Goal: Information Seeking & Learning: Compare options

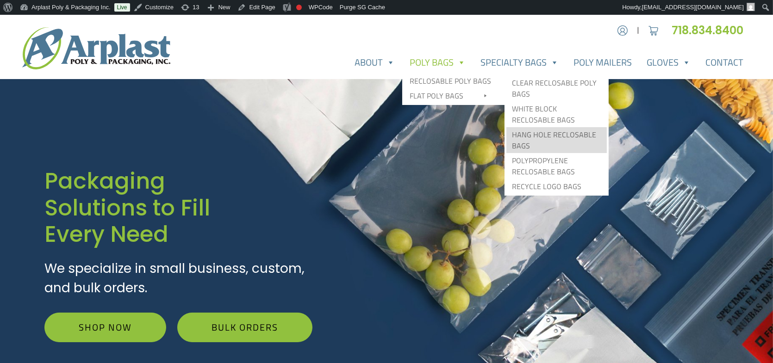
click at [585, 138] on link "Hang Hole Reclosable Bags" at bounding box center [556, 140] width 100 height 26
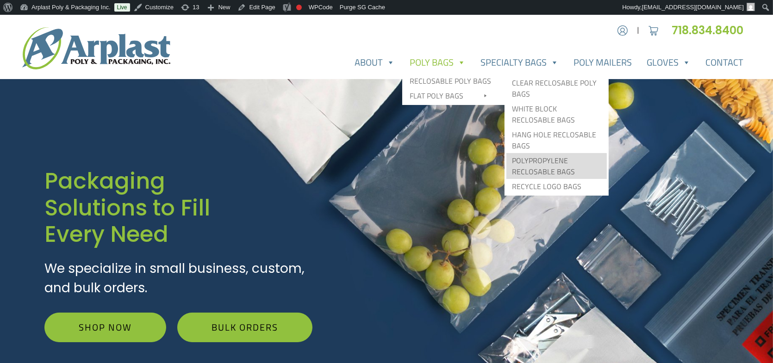
click at [570, 168] on link "Polypropylene Reclosable Bags" at bounding box center [556, 166] width 100 height 26
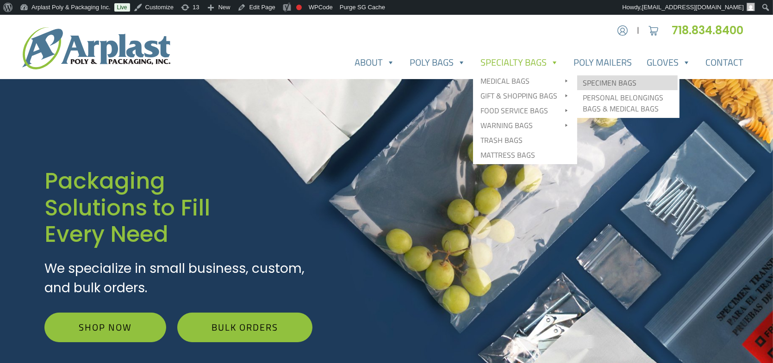
click at [609, 84] on link "Specimen Bags" at bounding box center [627, 82] width 100 height 15
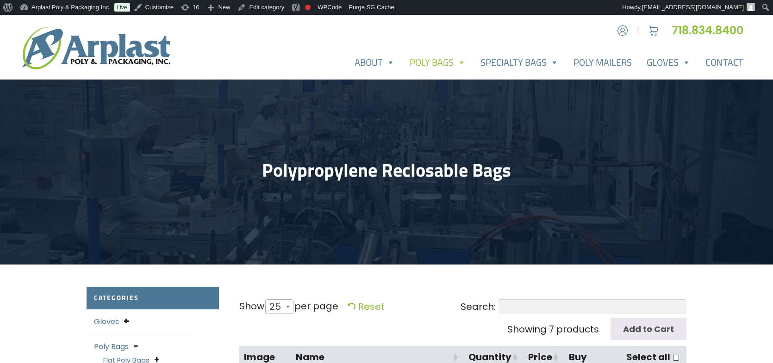
select select "25"
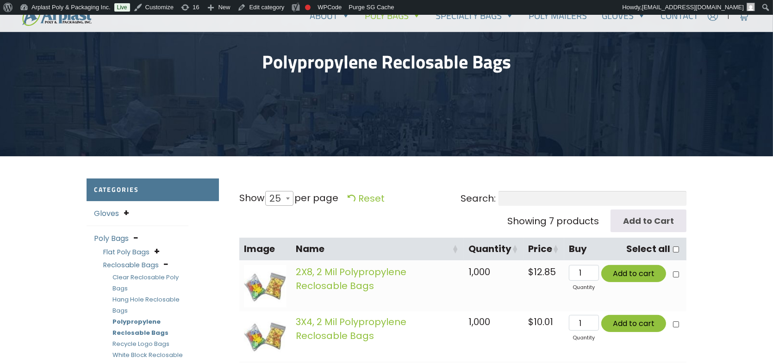
scroll to position [231, 0]
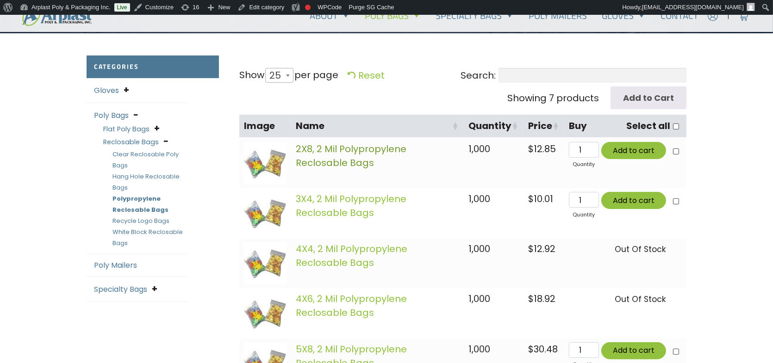
click at [370, 148] on link "2X8, 2 Mil Polypropylene Reclosable Bags" at bounding box center [351, 156] width 111 height 27
click at [264, 214] on img at bounding box center [265, 213] width 43 height 43
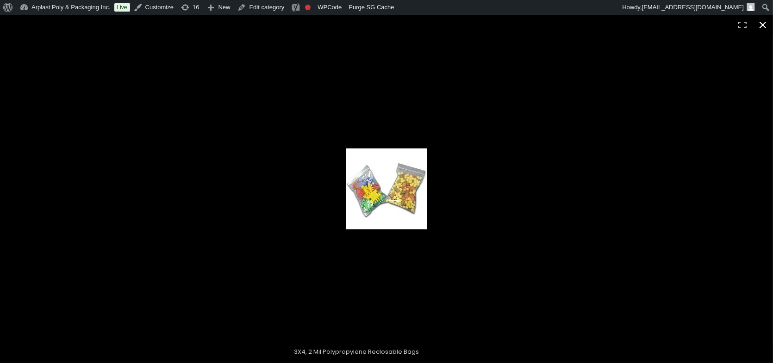
click at [763, 25] on button "Close (Esc)" at bounding box center [762, 25] width 20 height 20
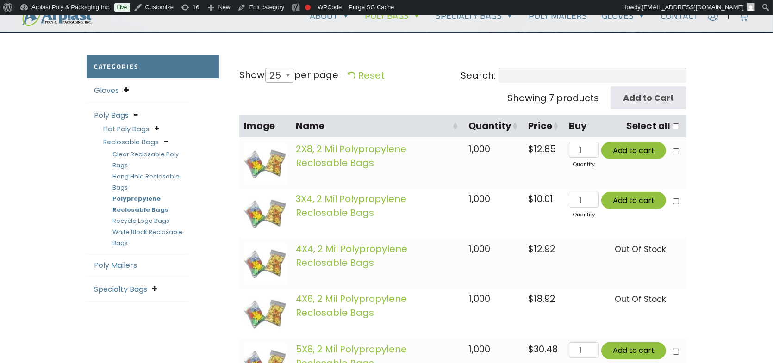
click at [151, 223] on link "Recycle Logo Bags" at bounding box center [140, 221] width 57 height 9
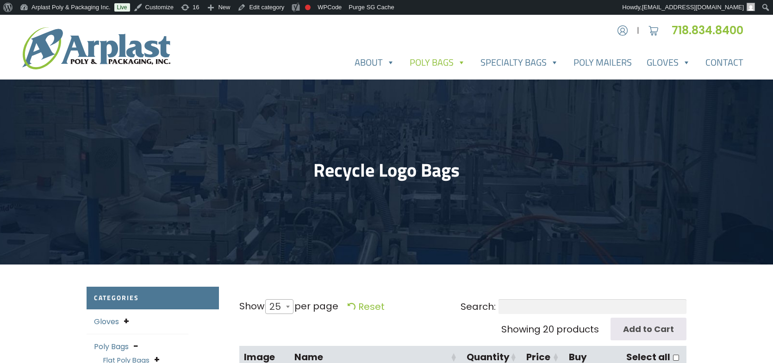
select select "25"
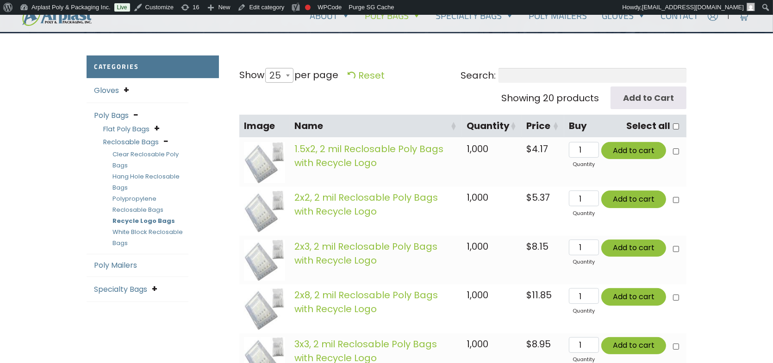
click at [267, 171] on img at bounding box center [264, 162] width 41 height 41
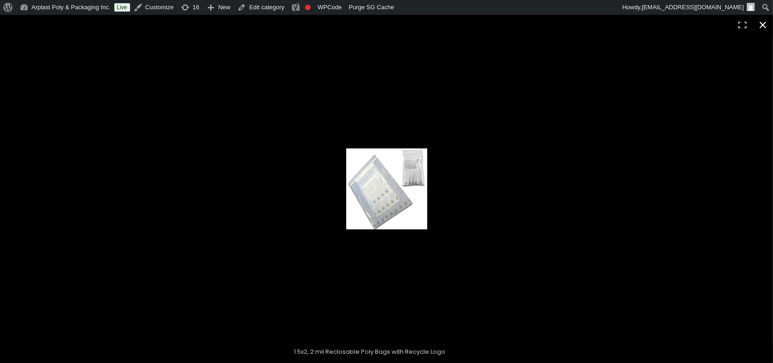
click at [764, 23] on button "Close (Esc)" at bounding box center [762, 25] width 20 height 20
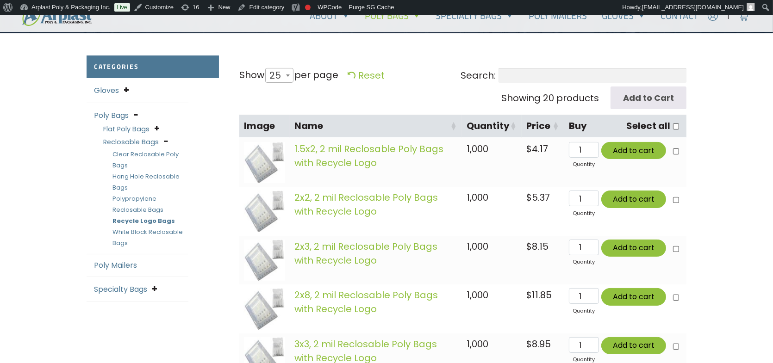
click at [265, 211] on img at bounding box center [264, 211] width 41 height 41
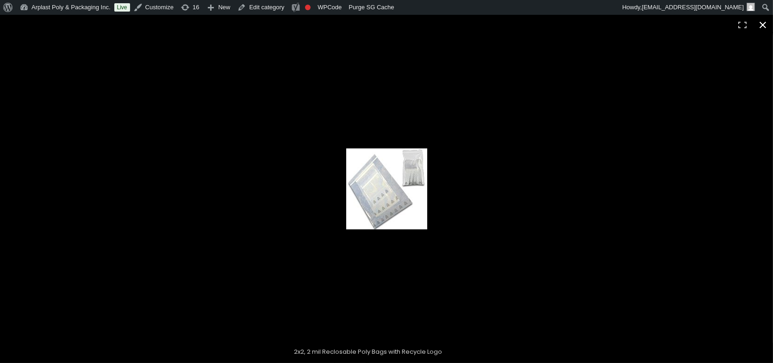
click at [764, 19] on button "Close (Esc)" at bounding box center [762, 25] width 20 height 20
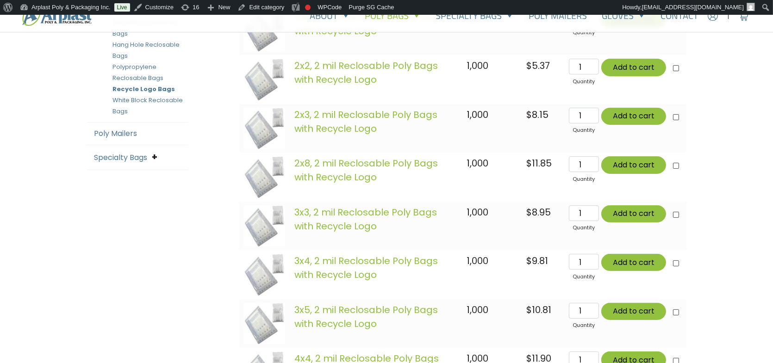
scroll to position [509, 0]
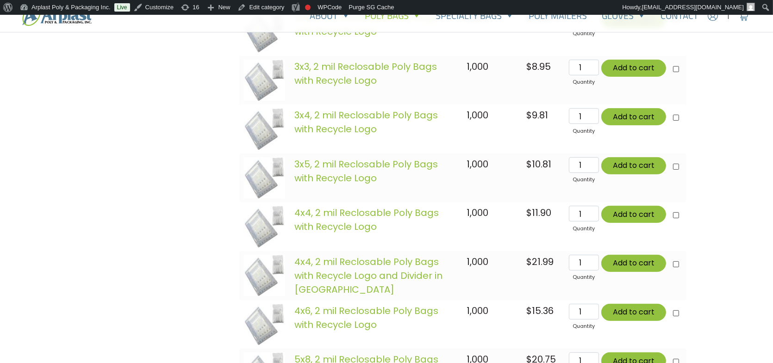
click at [260, 191] on img at bounding box center [264, 177] width 41 height 41
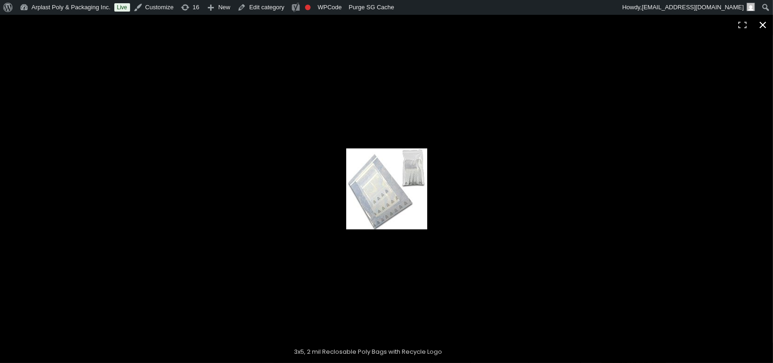
click at [768, 27] on button "Close (Esc)" at bounding box center [762, 25] width 20 height 20
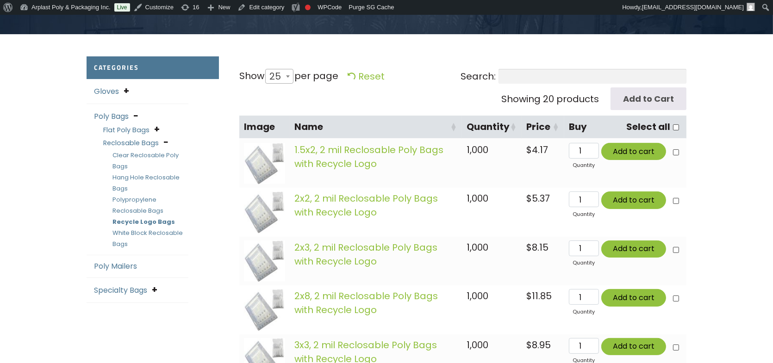
scroll to position [231, 0]
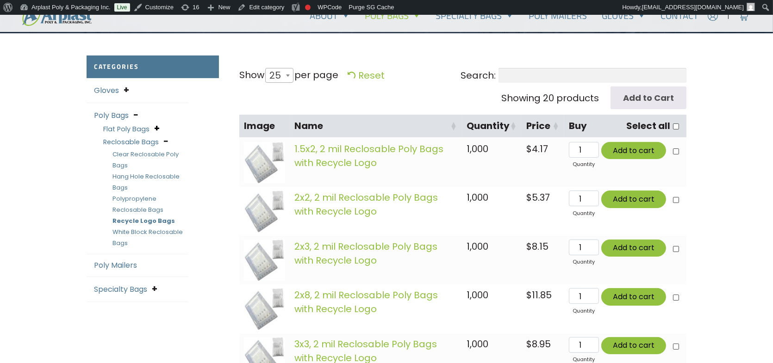
click at [157, 126] on span at bounding box center [157, 128] width 6 height 12
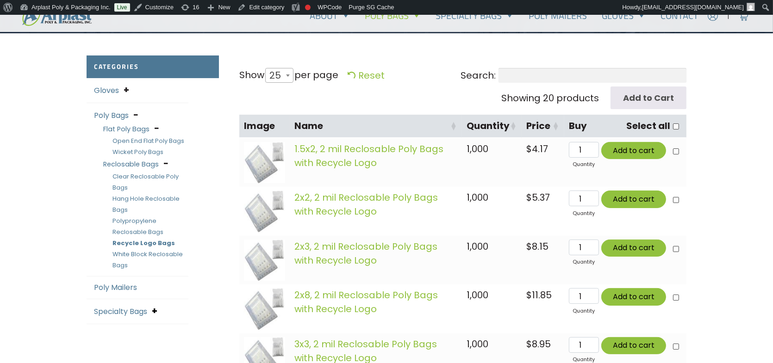
click at [157, 312] on span at bounding box center [155, 311] width 6 height 12
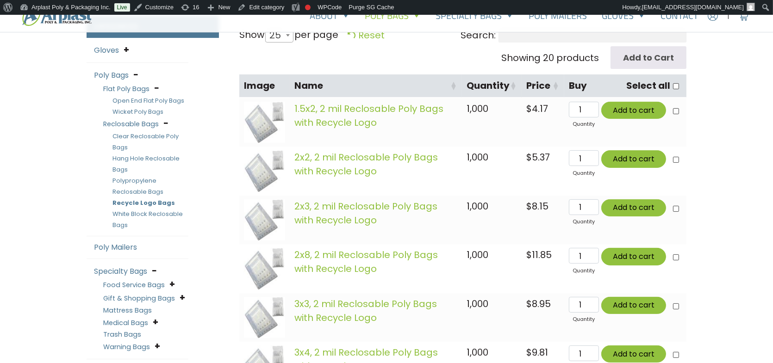
scroll to position [278, 0]
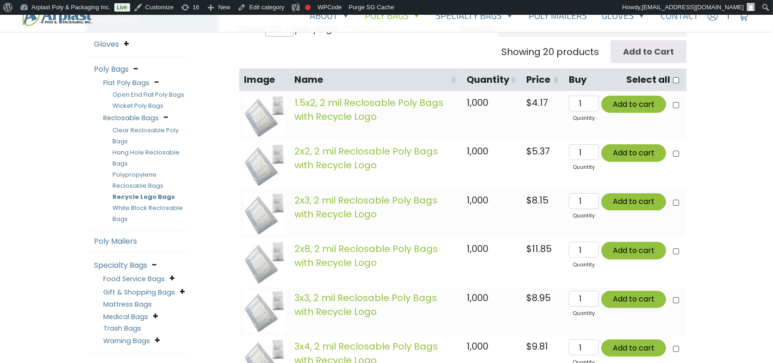
click at [273, 119] on img at bounding box center [264, 116] width 41 height 41
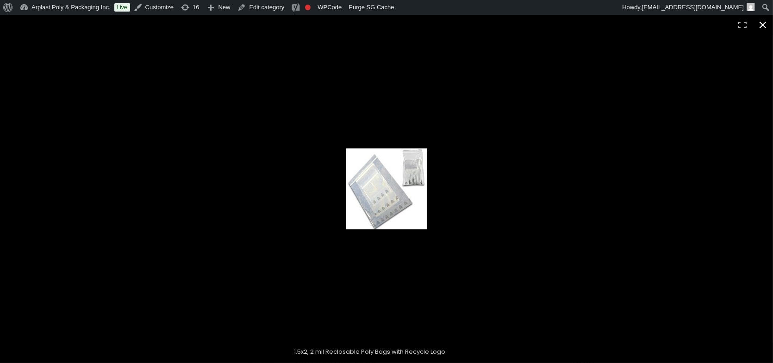
click at [516, 179] on div at bounding box center [447, 195] width 203 height 92
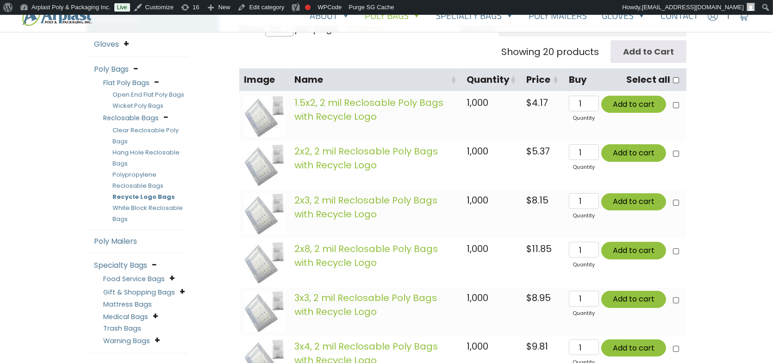
click at [261, 110] on img at bounding box center [264, 116] width 41 height 41
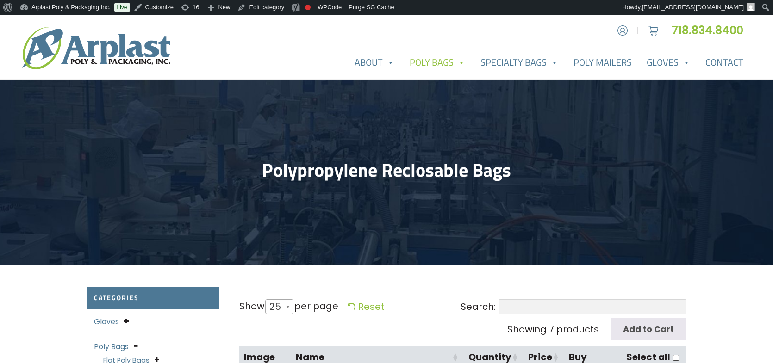
select select "25"
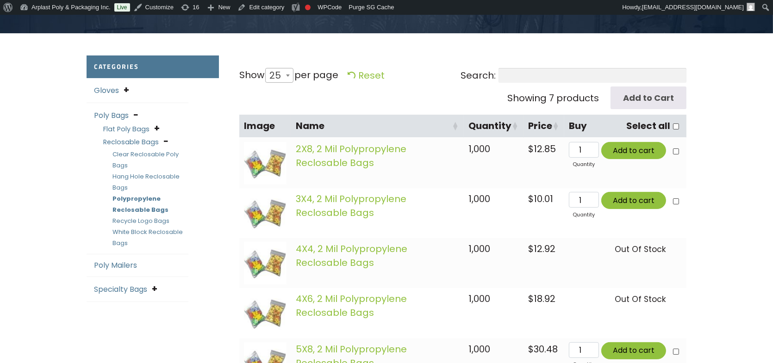
click at [129, 266] on link "Poly Mailers" at bounding box center [115, 265] width 43 height 11
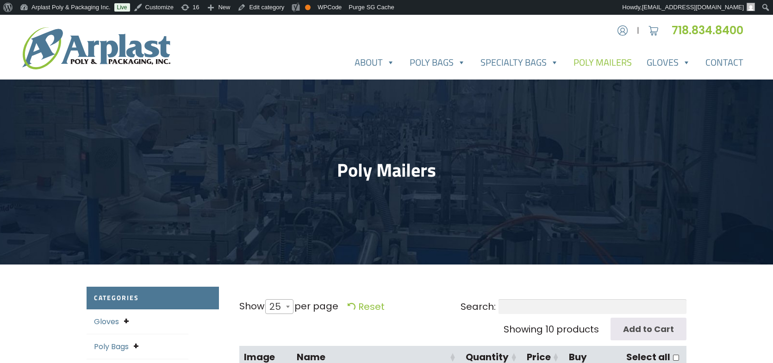
select select "25"
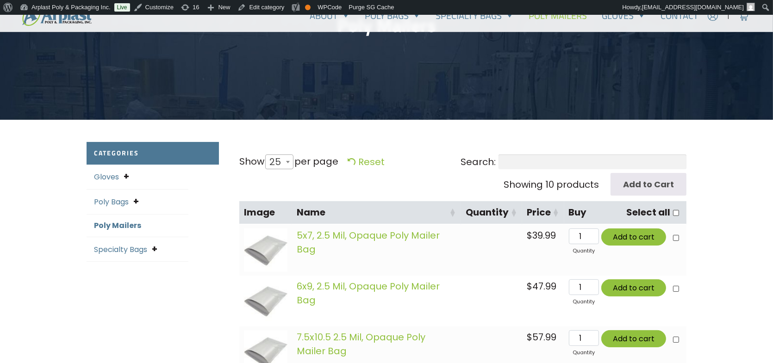
scroll to position [139, 0]
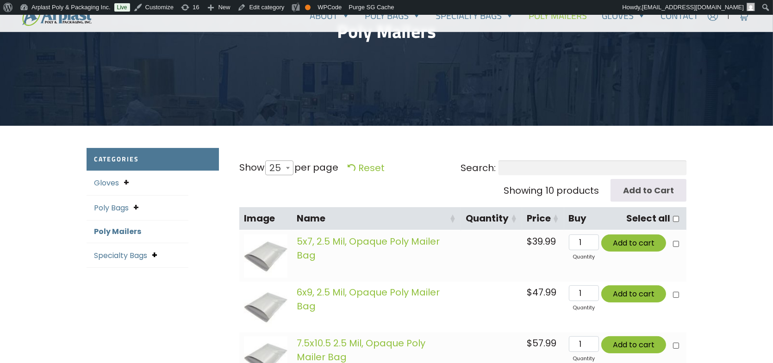
click at [152, 255] on div "Specialty Bags Food Service Bags Food Storage Bags Plastic Deli Saddle Bags Pou…" at bounding box center [138, 255] width 102 height 25
click at [156, 255] on span at bounding box center [155, 255] width 6 height 12
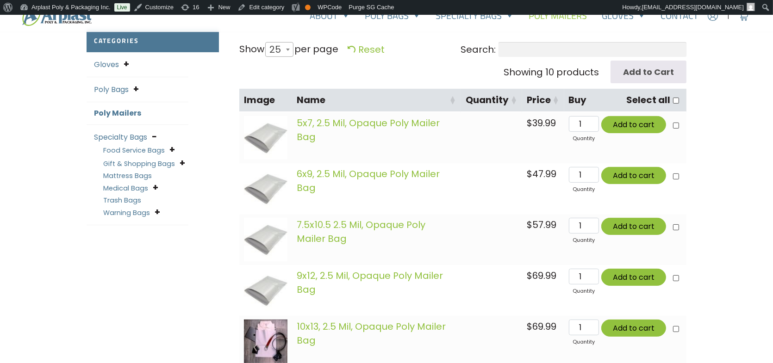
scroll to position [324, 0]
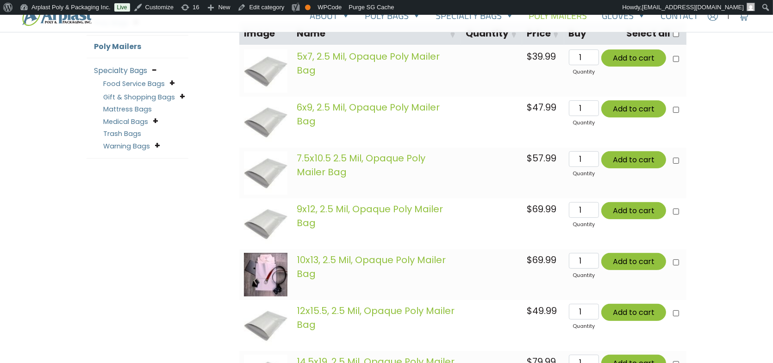
click at [149, 82] on link "Food Service Bags" at bounding box center [134, 83] width 62 height 9
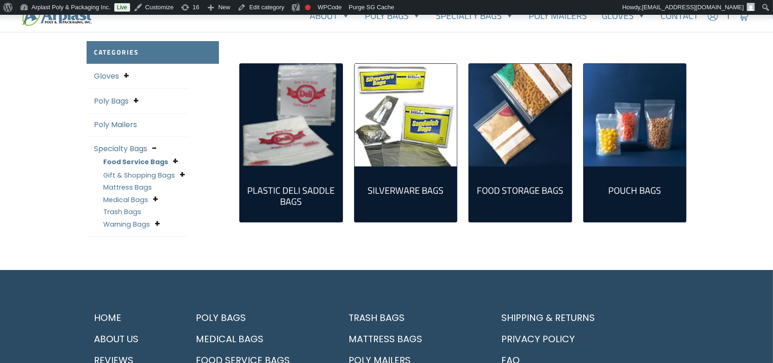
scroll to position [214, 0]
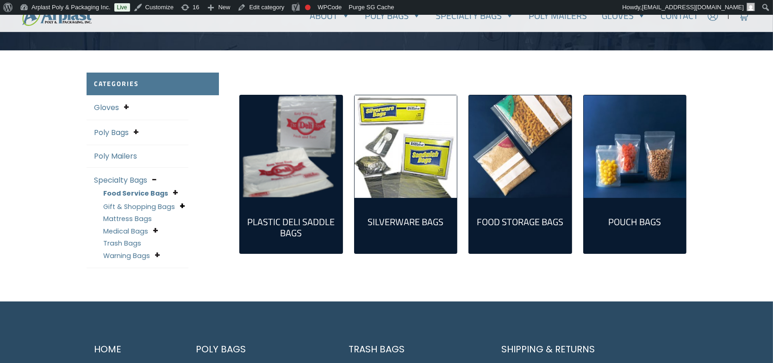
click at [181, 205] on span at bounding box center [183, 206] width 6 height 12
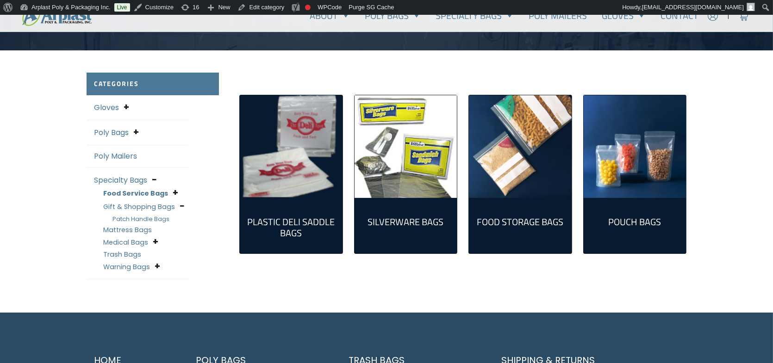
click at [154, 220] on link "Patch Handle Bags" at bounding box center [140, 219] width 57 height 9
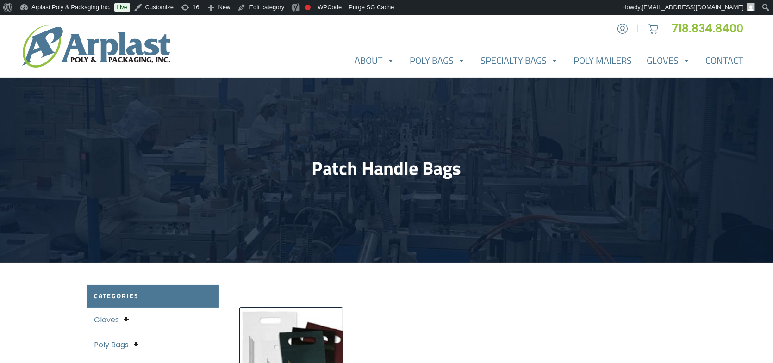
scroll to position [185, 0]
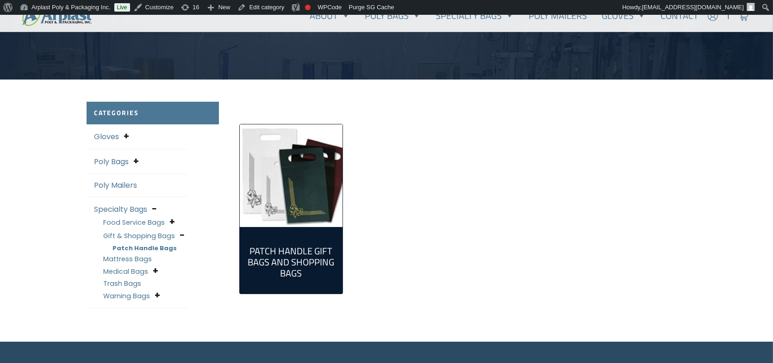
click at [131, 258] on link "Mattress Bags" at bounding box center [127, 259] width 49 height 9
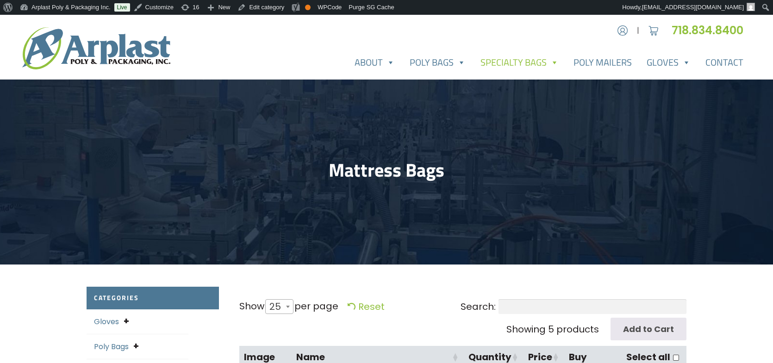
select select "25"
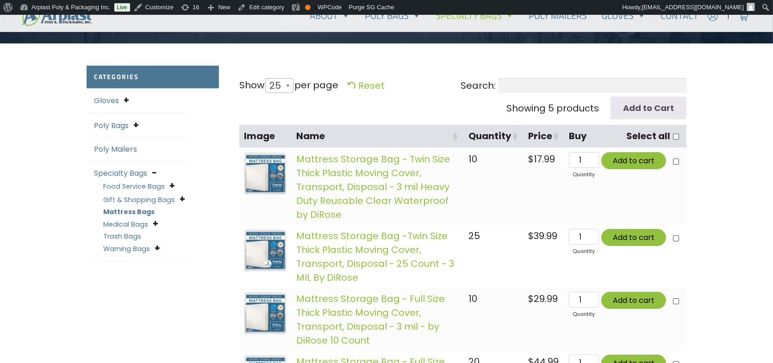
scroll to position [231, 0]
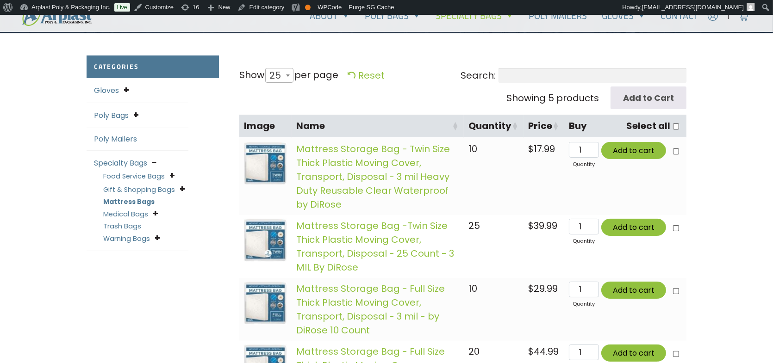
click at [267, 160] on img at bounding box center [265, 163] width 43 height 43
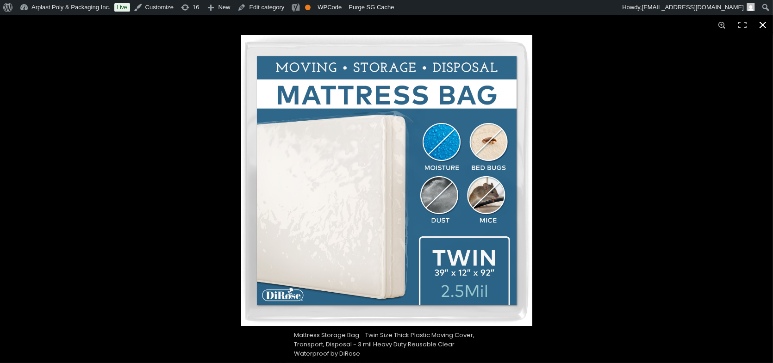
click at [653, 140] on div at bounding box center [627, 209] width 773 height 348
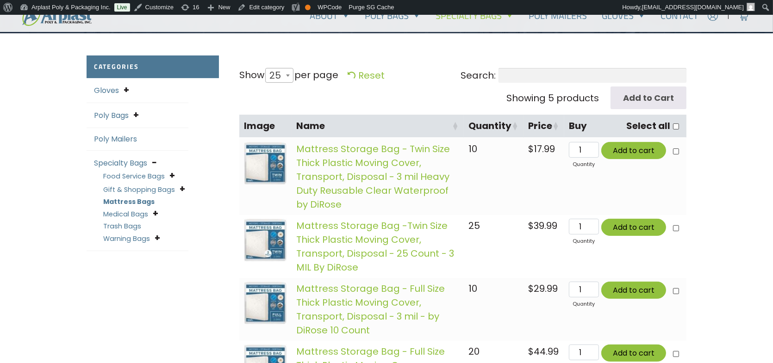
click at [156, 214] on span at bounding box center [156, 213] width 6 height 12
click at [143, 225] on link "Personal Belongings Bags & Medical Bags" at bounding box center [143, 232] width 63 height 20
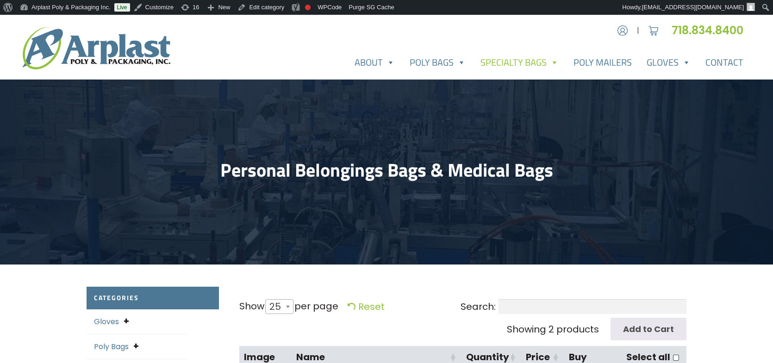
select select "25"
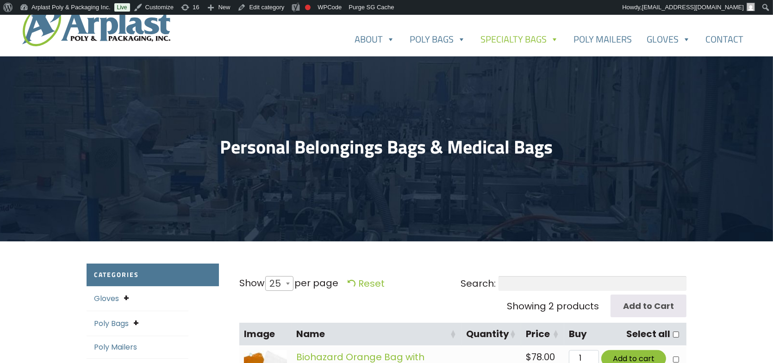
scroll to position [231, 0]
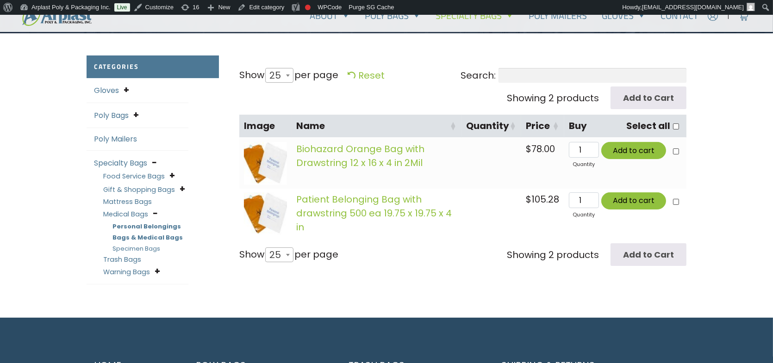
click at [133, 251] on link "Specimen Bags" at bounding box center [136, 248] width 48 height 9
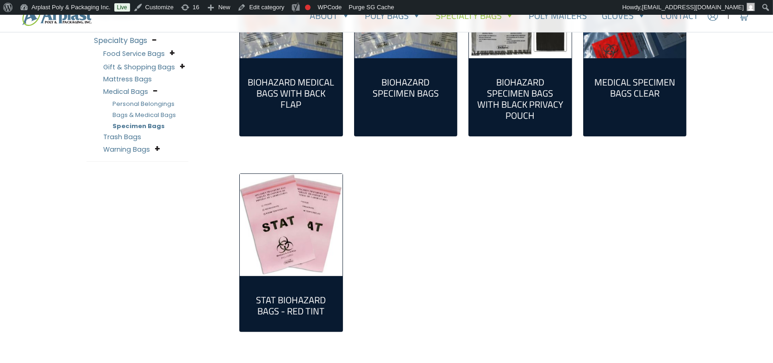
scroll to position [370, 0]
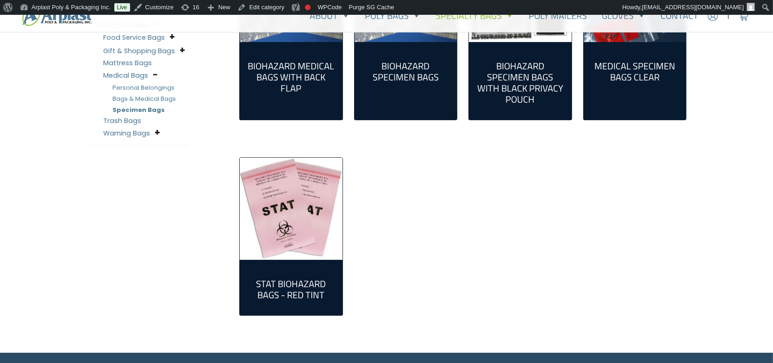
click at [129, 123] on link "Trash Bags" at bounding box center [122, 120] width 38 height 9
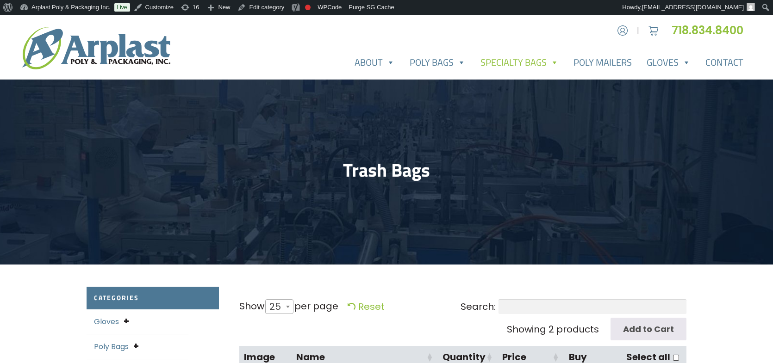
select select "25"
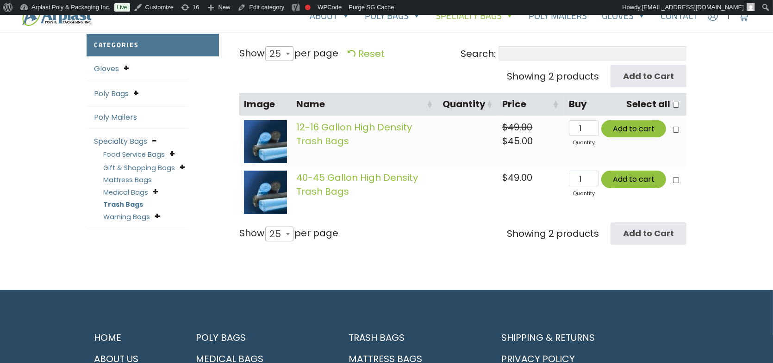
scroll to position [370, 0]
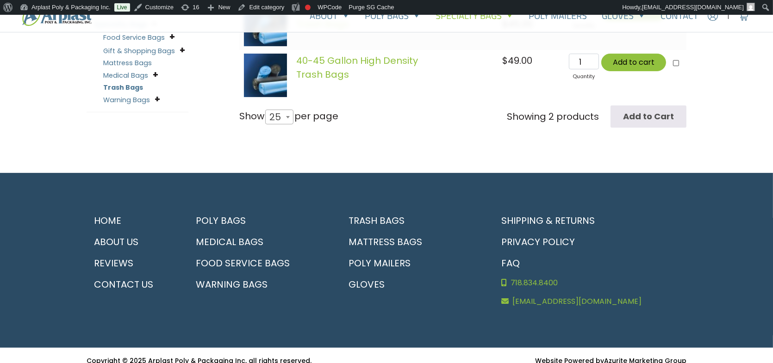
click at [152, 97] on div "Warning Bags Suffocation Warning Bags" at bounding box center [145, 99] width 85 height 13
click at [156, 98] on span at bounding box center [158, 99] width 6 height 12
click at [156, 112] on link "Suffocation Warning Bags" at bounding box center [142, 118] width 61 height 20
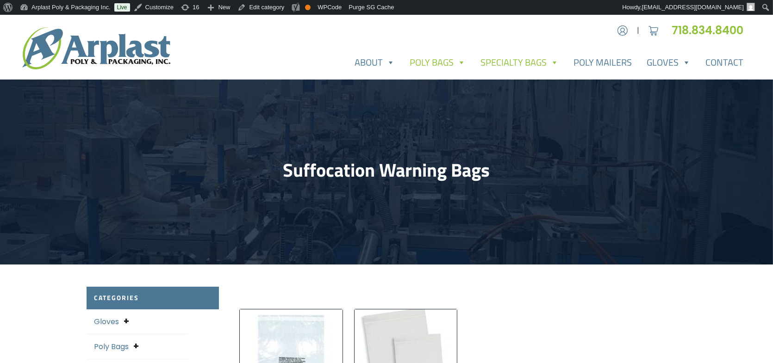
click at [455, 64] on link "Poly Bags" at bounding box center [437, 62] width 71 height 19
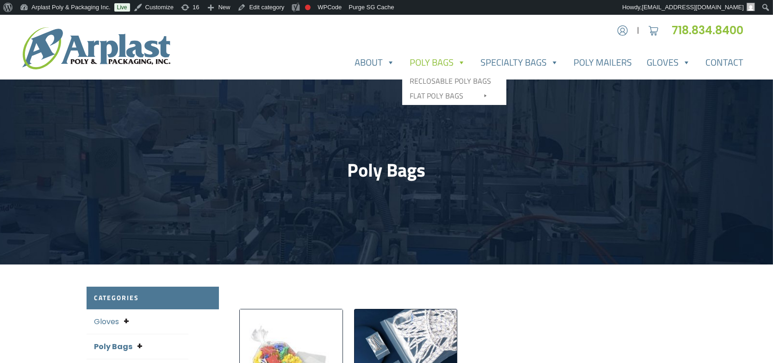
click at [445, 67] on link "Poly Bags" at bounding box center [437, 62] width 71 height 19
click at [442, 81] on link "Reclosable Poly Bags" at bounding box center [454, 81] width 100 height 15
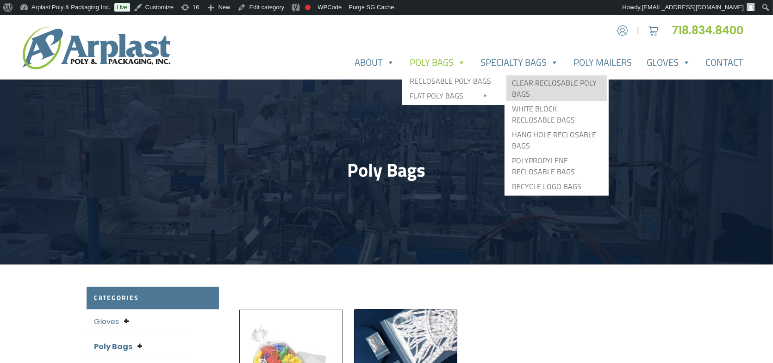
click at [525, 85] on link "Clear Reclosable Poly Bags" at bounding box center [556, 88] width 100 height 26
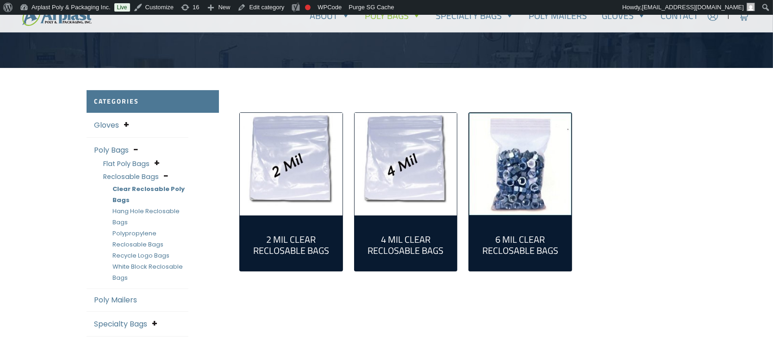
scroll to position [185, 0]
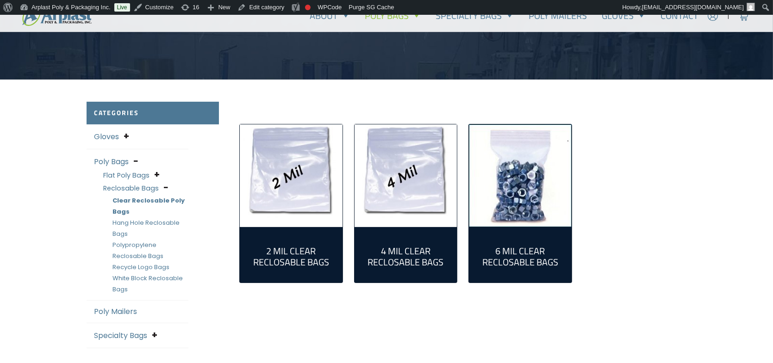
click at [525, 175] on img "Visit product category 6 Mil Clear Reclosable Bags" at bounding box center [520, 175] width 103 height 103
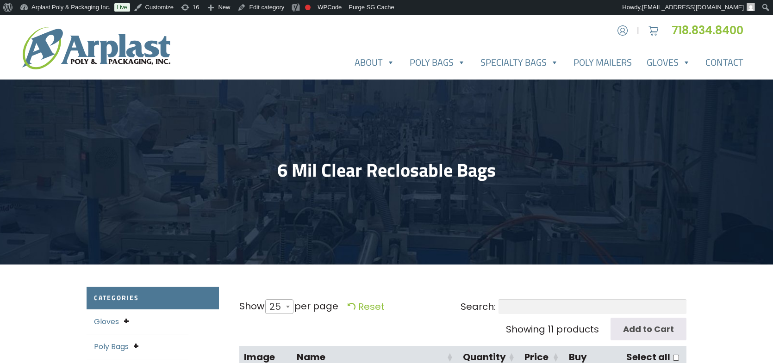
select select "25"
